Goal: Information Seeking & Learning: Learn about a topic

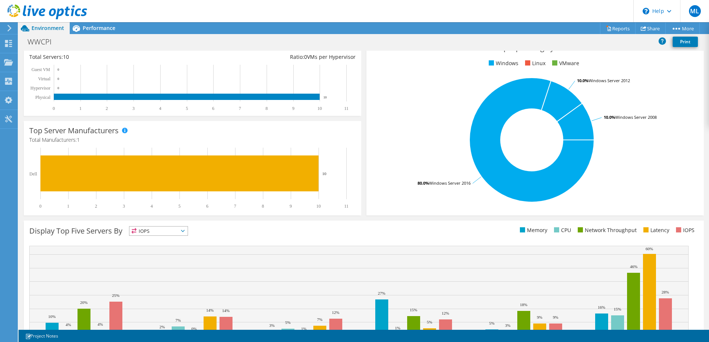
scroll to position [152, 0]
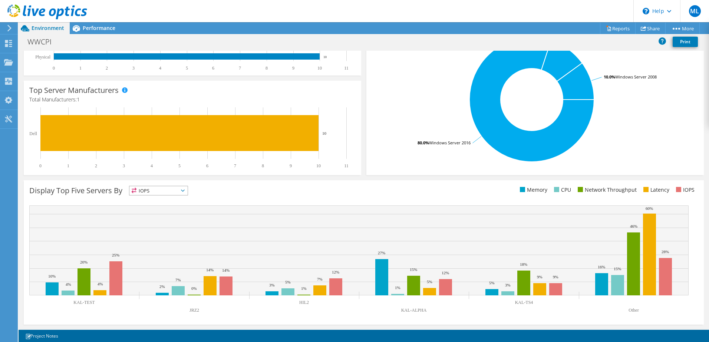
click at [633, 310] on text "Other" at bounding box center [633, 310] width 10 height 5
click at [651, 270] on rect at bounding box center [649, 255] width 13 height 82
click at [180, 190] on span "IOPS" at bounding box center [158, 190] width 58 height 9
click at [149, 226] on li "Network Throughput" at bounding box center [158, 231] width 58 height 10
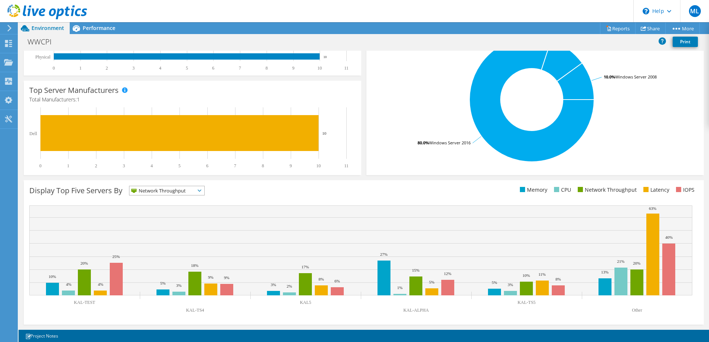
click at [201, 193] on span "Network Throughput" at bounding box center [166, 190] width 75 height 9
click at [168, 209] on li "Memory" at bounding box center [166, 211] width 75 height 10
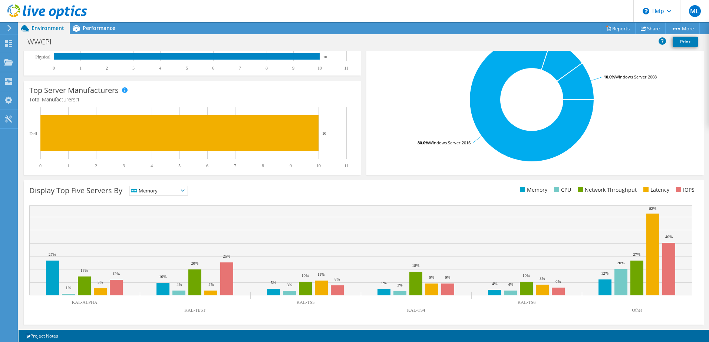
click at [173, 192] on span "Memory" at bounding box center [153, 190] width 49 height 9
click at [161, 220] on li "CPU" at bounding box center [158, 221] width 58 height 10
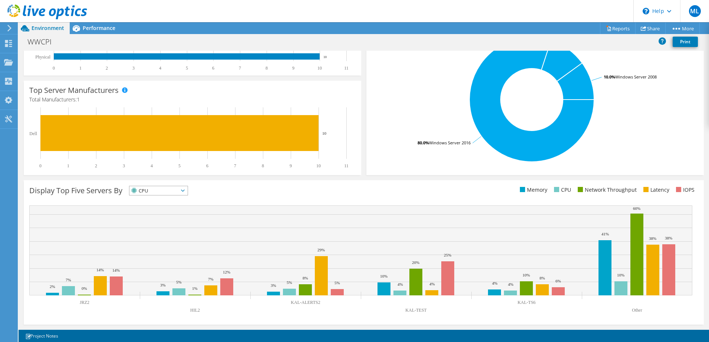
click at [178, 190] on span "CPU" at bounding box center [153, 190] width 49 height 9
click at [163, 241] on li "Latency" at bounding box center [158, 242] width 58 height 10
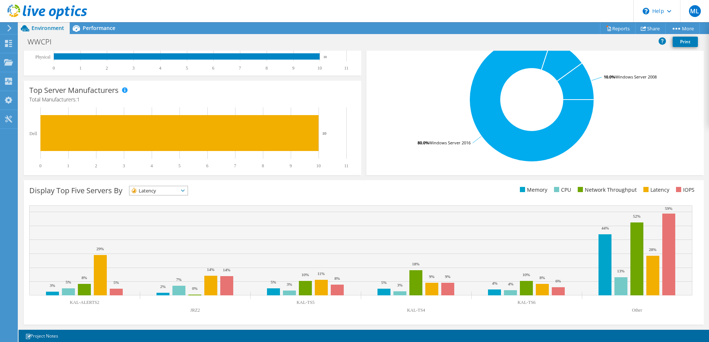
click at [185, 191] on icon at bounding box center [183, 191] width 4 height 2
click at [169, 211] on li "Memory" at bounding box center [158, 211] width 58 height 10
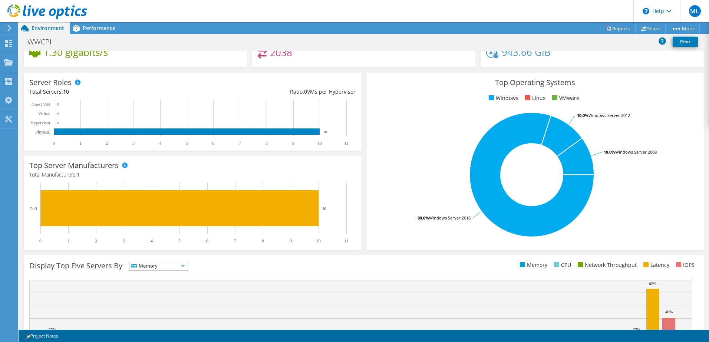
scroll to position [78, 0]
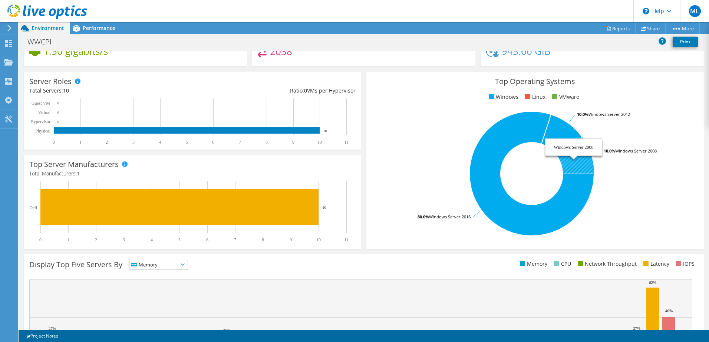
click at [576, 154] on icon at bounding box center [575, 155] width 37 height 37
click at [580, 162] on icon at bounding box center [575, 155] width 37 height 37
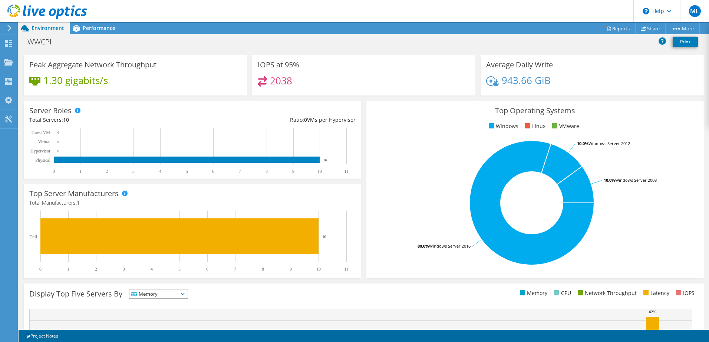
scroll to position [0, 0]
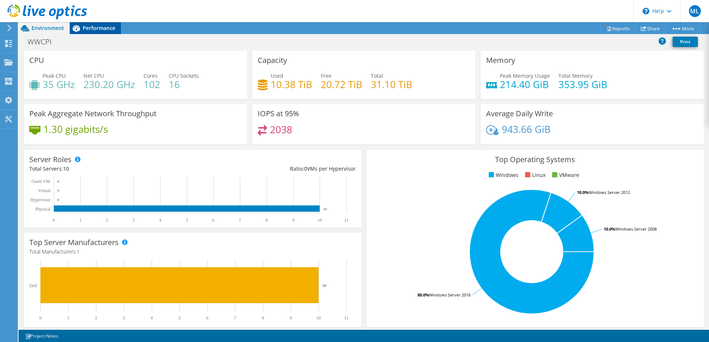
click at [102, 25] on span "Performance" at bounding box center [99, 27] width 33 height 7
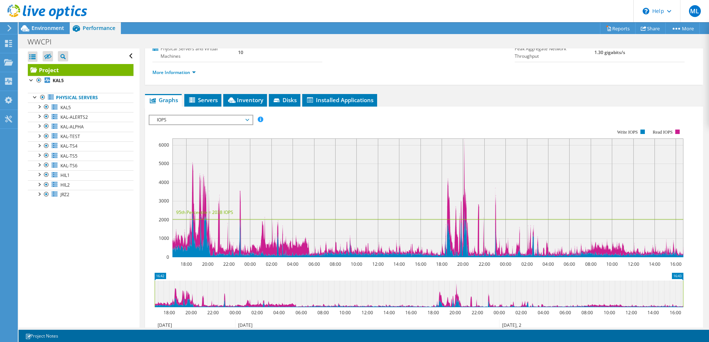
scroll to position [111, 0]
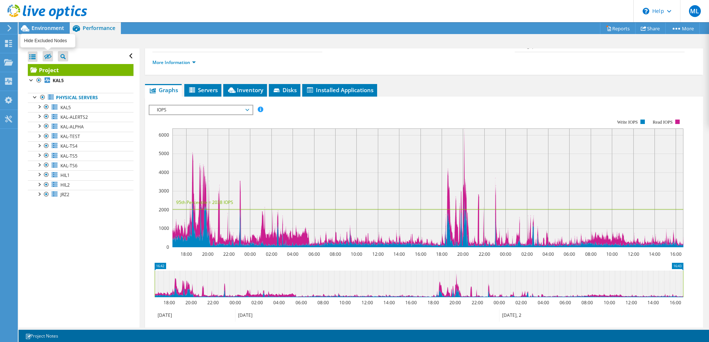
click at [47, 57] on icon at bounding box center [47, 57] width 7 height 6
click at [0, 0] on input "checkbox" at bounding box center [0, 0] width 0 height 0
click at [47, 57] on icon at bounding box center [47, 57] width 7 height 6
click at [0, 0] on input "checkbox" at bounding box center [0, 0] width 0 height 0
click at [207, 86] on span "Servers" at bounding box center [203, 89] width 30 height 7
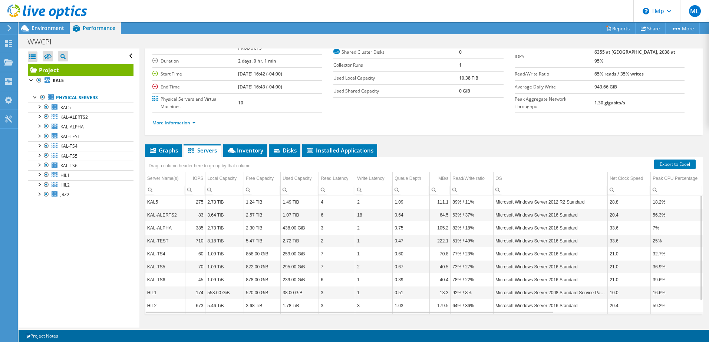
scroll to position [14, 0]
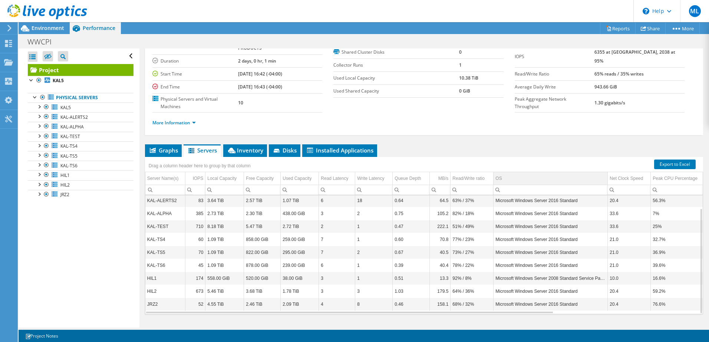
click at [500, 174] on div "OS" at bounding box center [498, 178] width 6 height 9
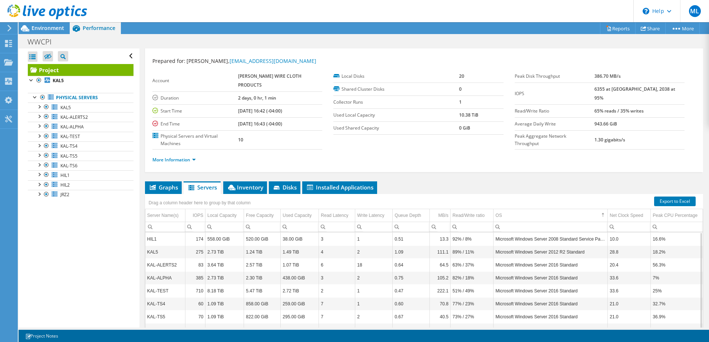
scroll to position [0, 0]
